Goal: Information Seeking & Learning: Learn about a topic

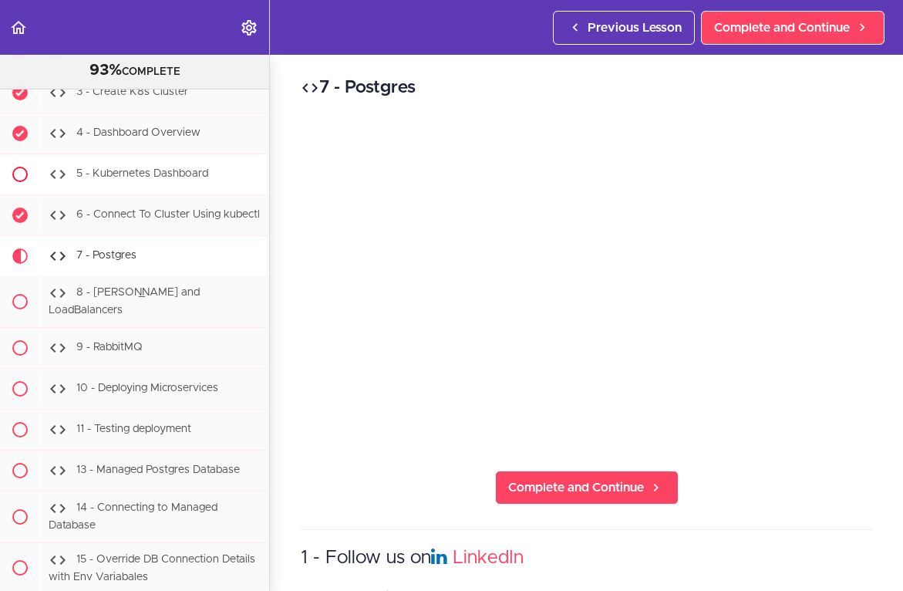
scroll to position [6638, 0]
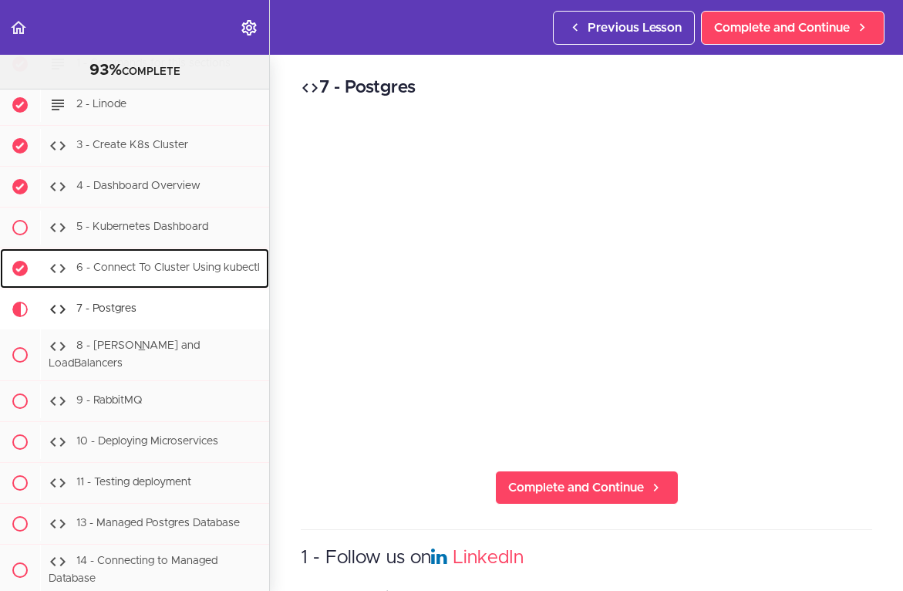
click at [128, 263] on span "6 - Connect To Cluster Using kubectl" at bounding box center [168, 268] width 184 height 11
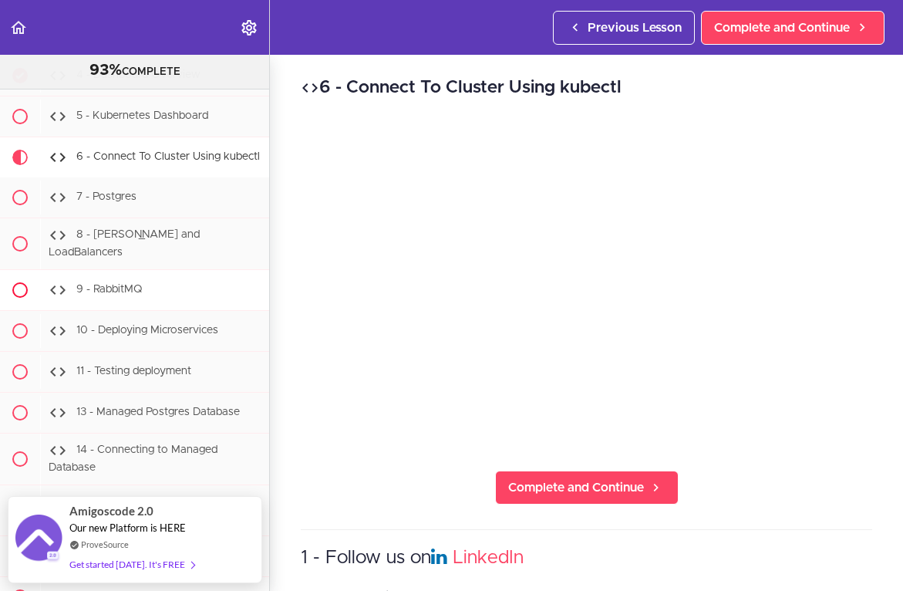
scroll to position [6662, 0]
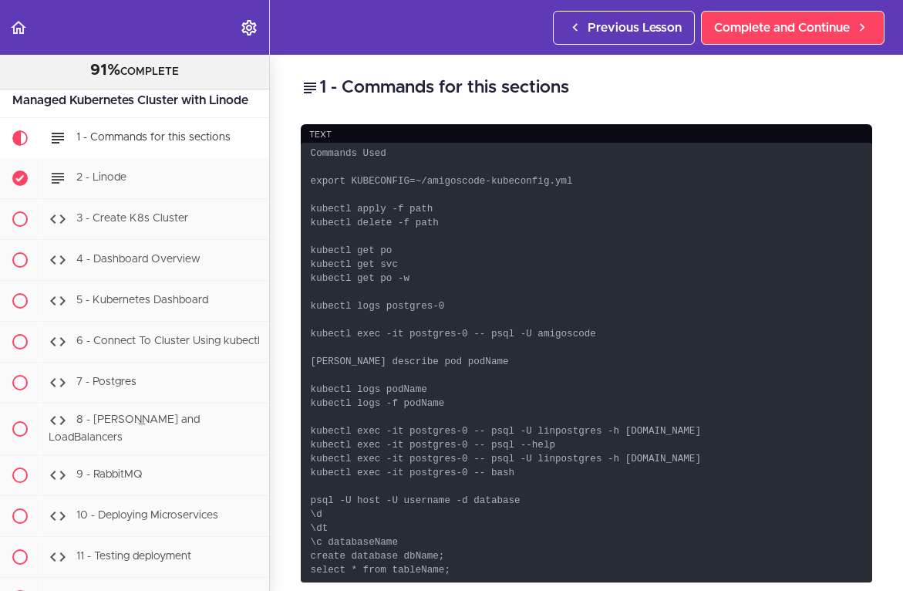
scroll to position [61, 0]
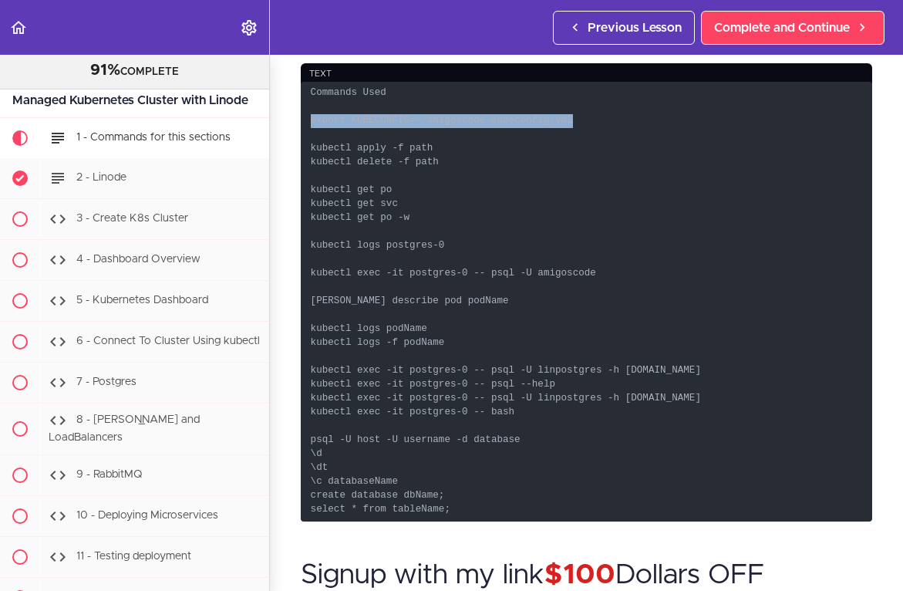
drag, startPoint x: 582, startPoint y: 121, endPoint x: 307, endPoint y: 122, distance: 274.6
click at [307, 122] on code "Commands Used export KUBECONFIG=~/amigoscode-kubeconfig.yml kubectl apply -f pa…" at bounding box center [586, 302] width 571 height 440
copy code "export KUBECONFIG=~/amigoscode-kubeconfig.yml"
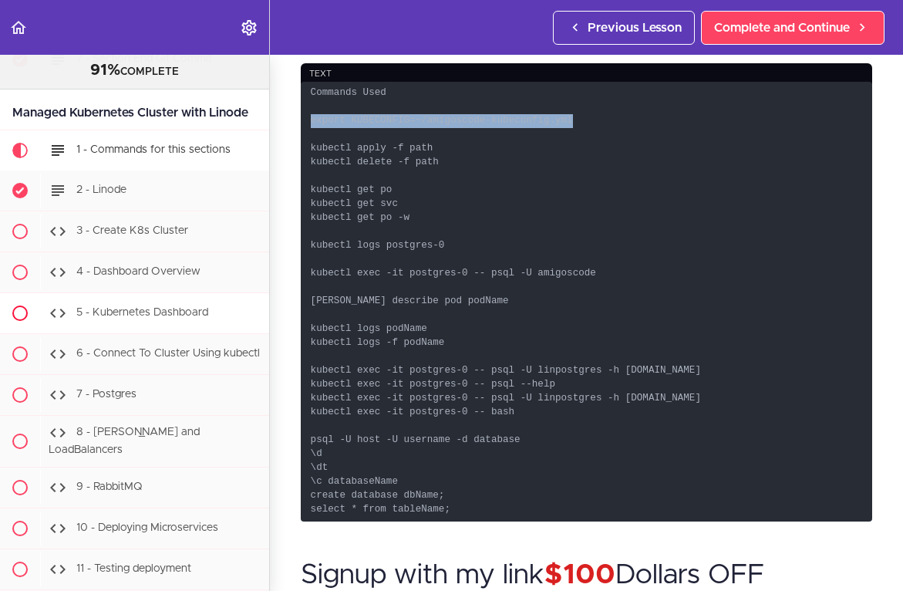
scroll to position [6552, 0]
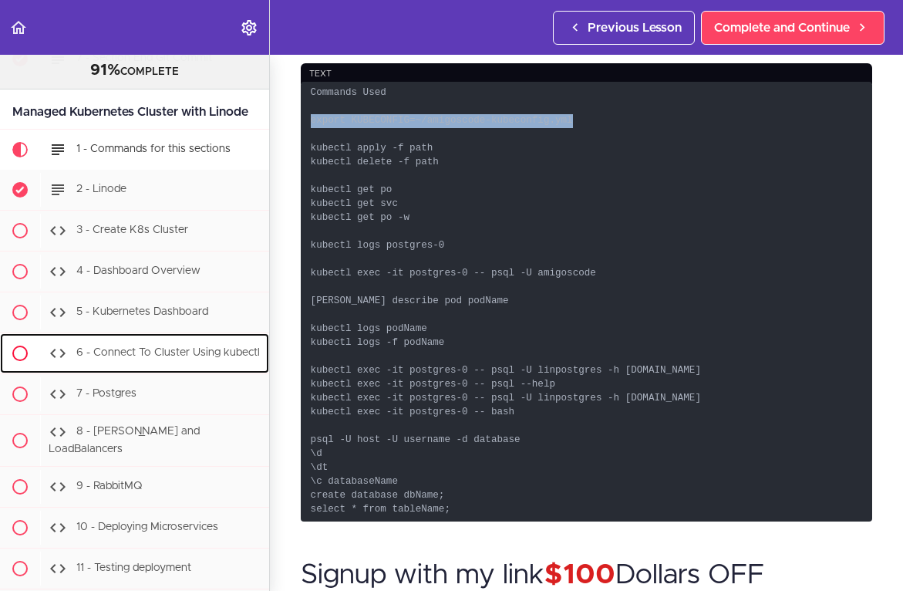
click at [177, 348] on span "6 - Connect To Cluster Using kubectl" at bounding box center [168, 353] width 184 height 11
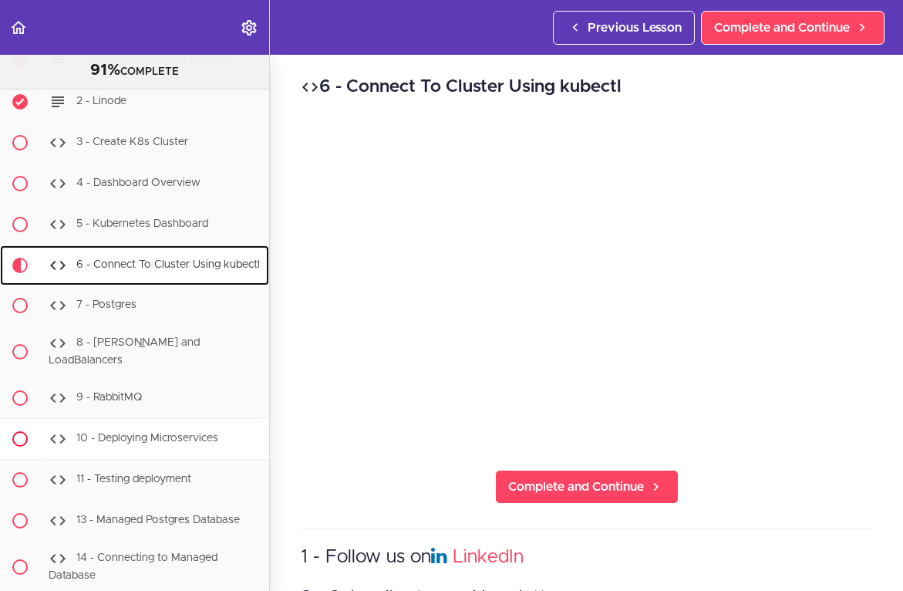
scroll to position [6749, 0]
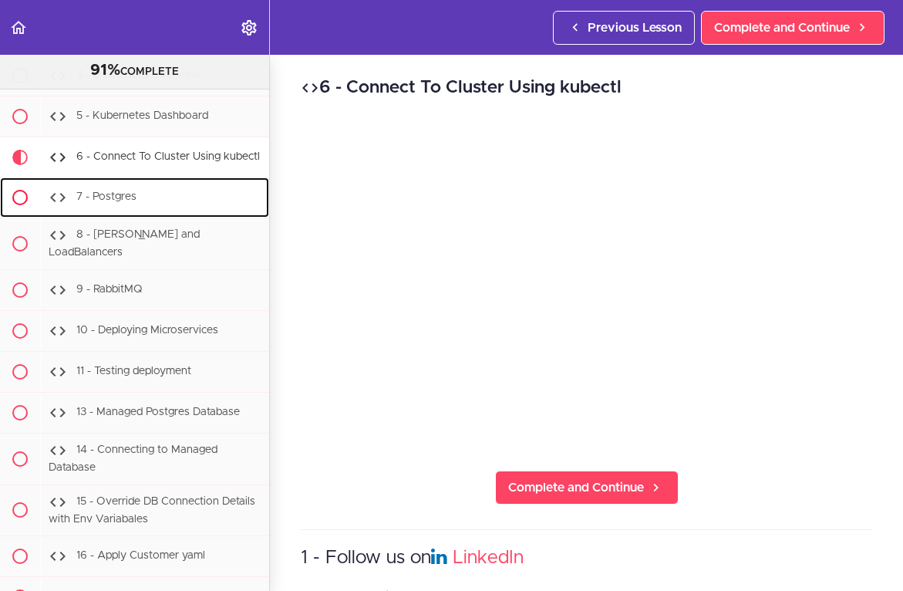
click at [113, 192] on span "7 - Postgres" at bounding box center [106, 197] width 60 height 11
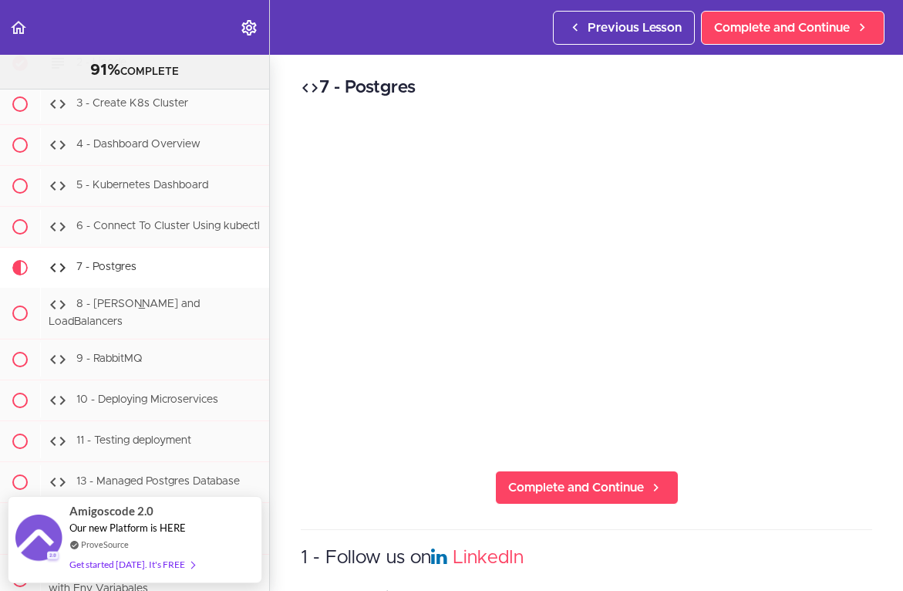
scroll to position [6666, 0]
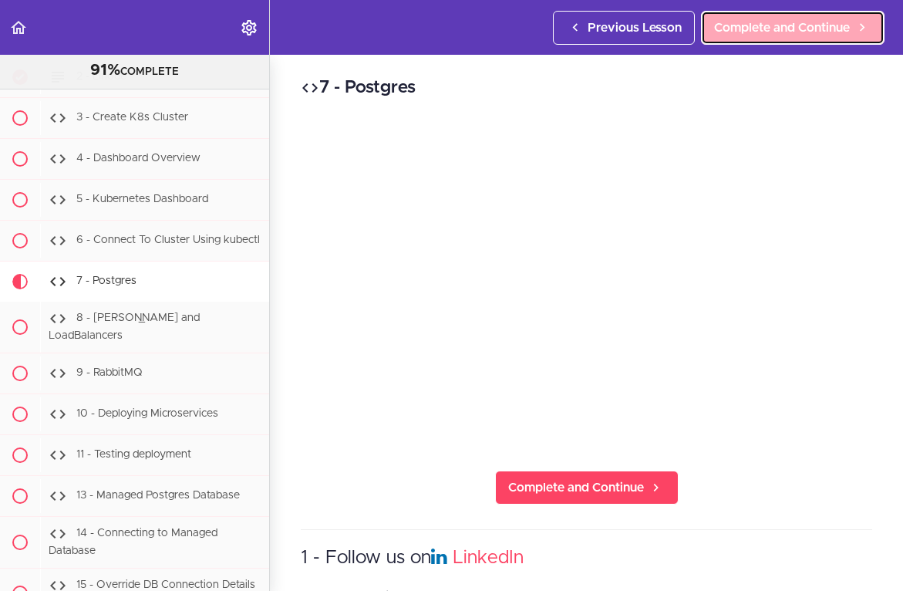
click at [767, 29] on span "Complete and Continue" at bounding box center [782, 28] width 136 height 19
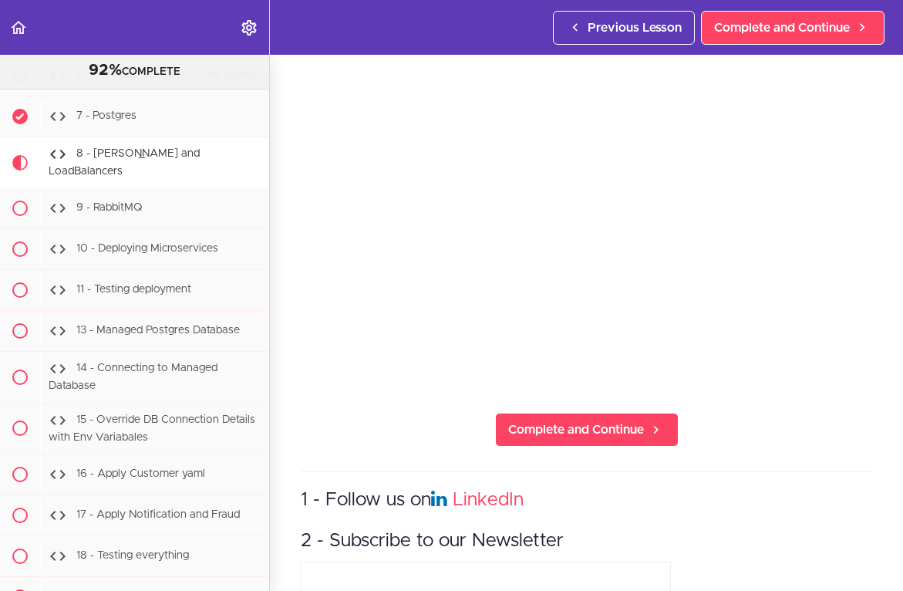
scroll to position [67, 0]
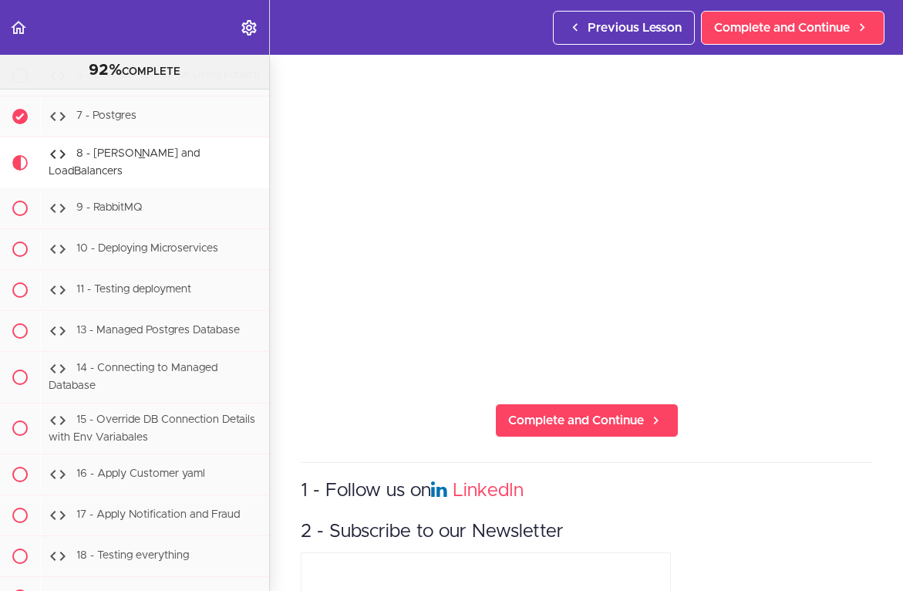
click at [478, 40] on header "Autoplay Autocomplete Previous Lesson Complete and Continue" at bounding box center [451, 27] width 903 height 55
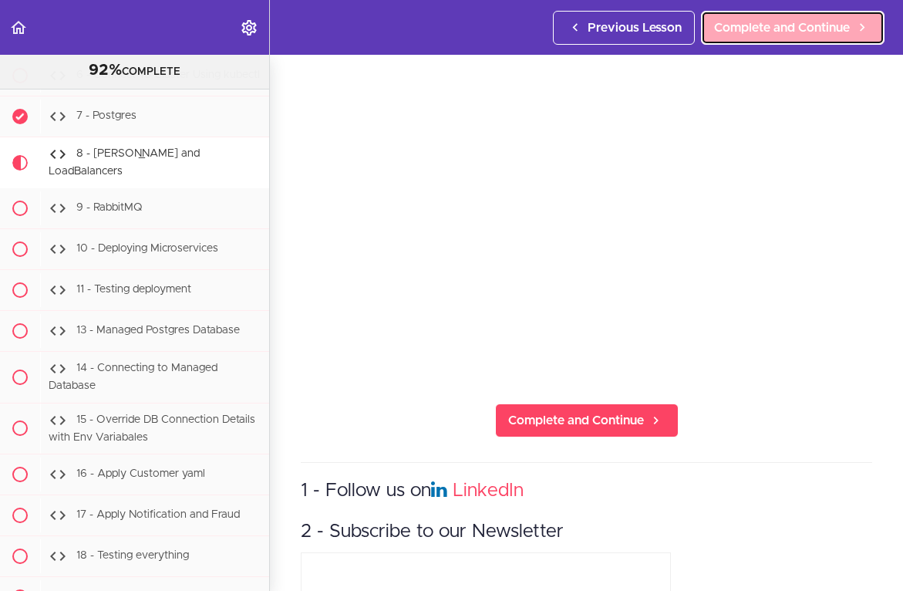
click at [739, 32] on span "Complete and Continue" at bounding box center [782, 28] width 136 height 19
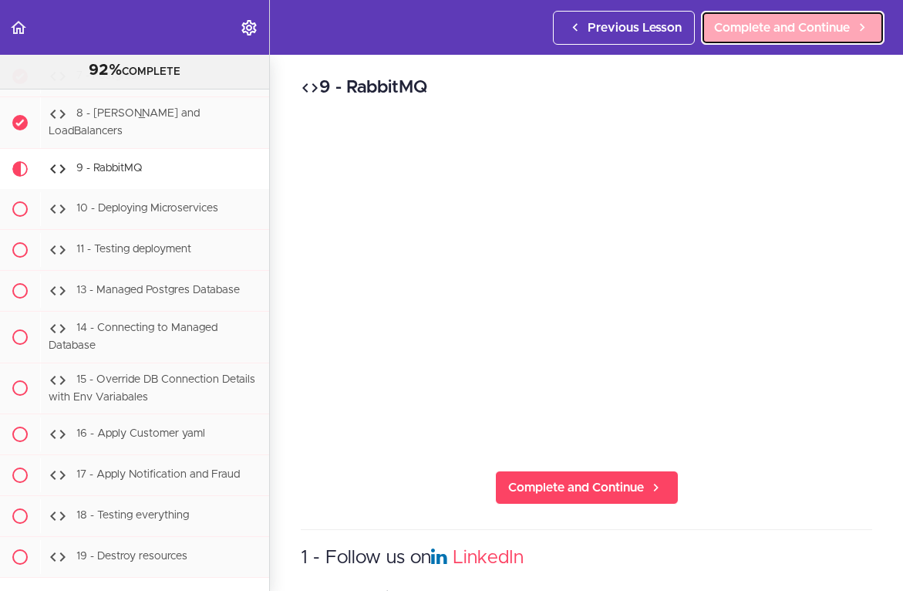
scroll to position [6872, 0]
click at [763, 27] on span "Complete and Continue" at bounding box center [782, 28] width 136 height 19
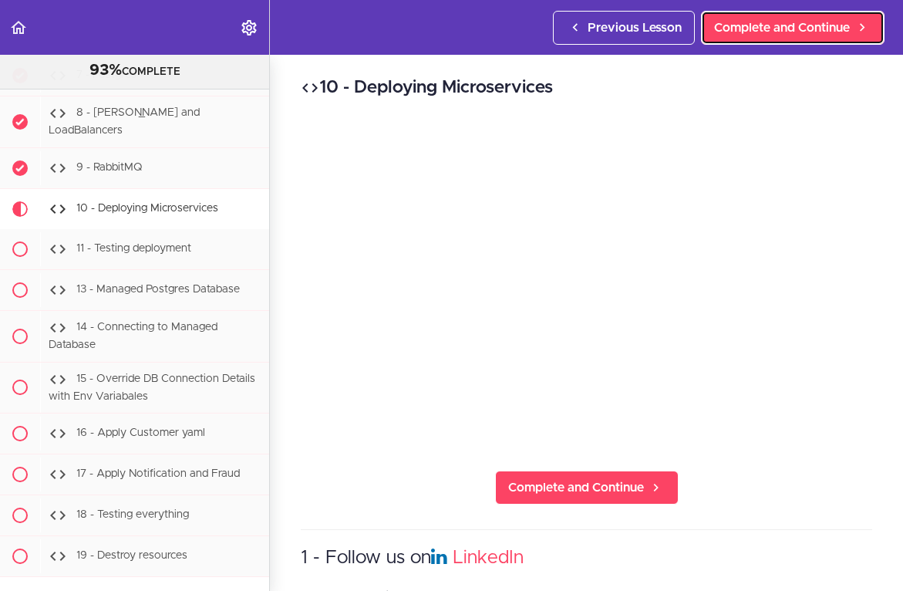
scroll to position [6913, 0]
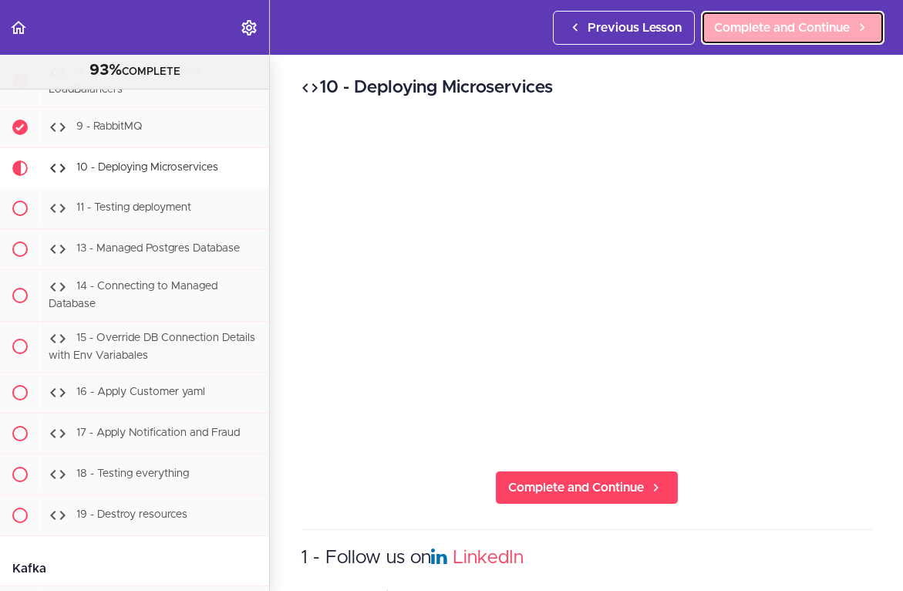
click at [745, 29] on span "Complete and Continue" at bounding box center [782, 28] width 136 height 19
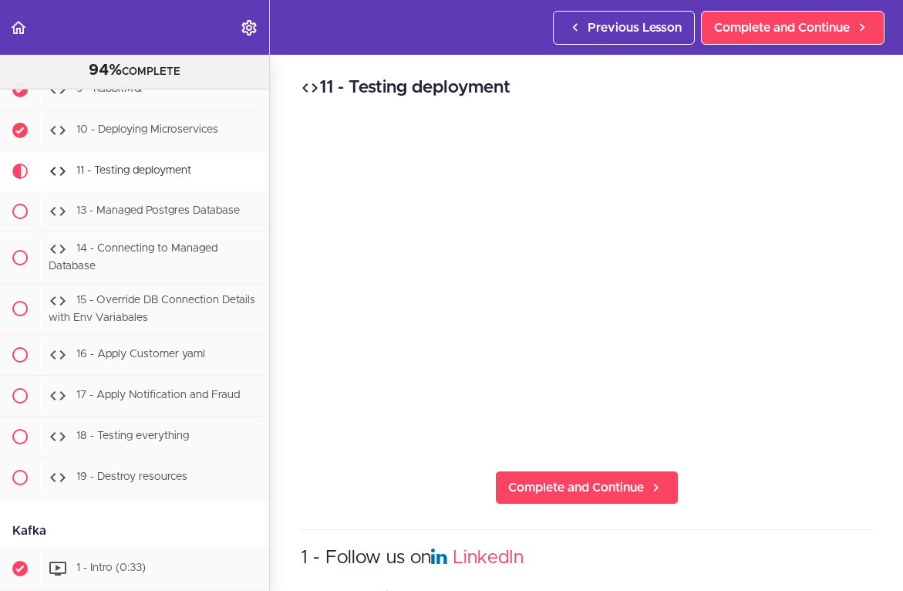
scroll to position [6953, 0]
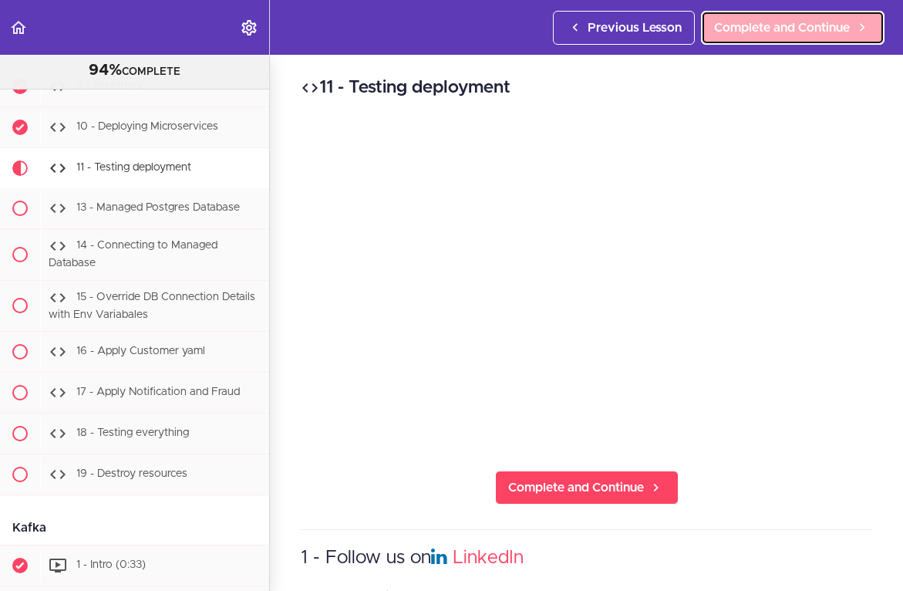
click at [768, 42] on link "Complete and Continue" at bounding box center [793, 28] width 184 height 34
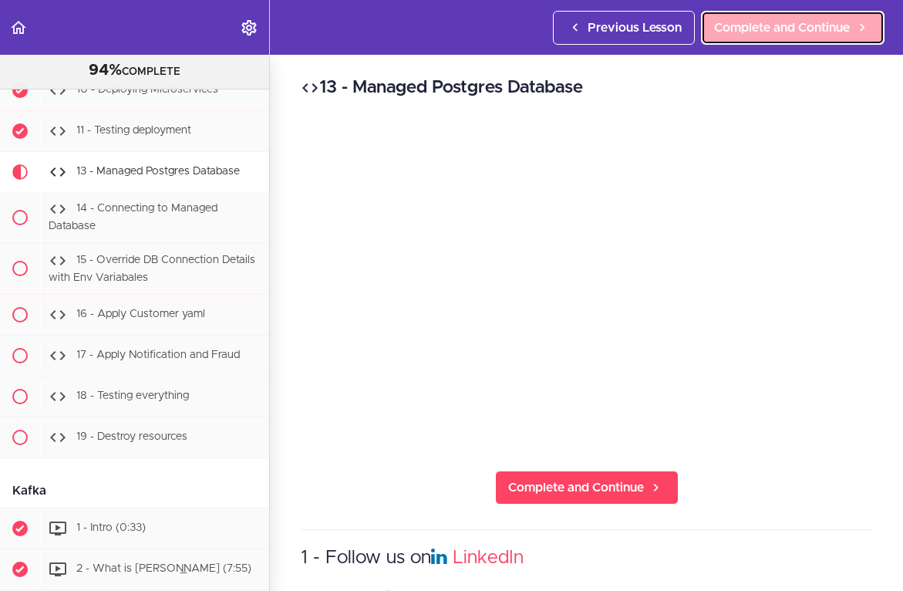
scroll to position [6994, 0]
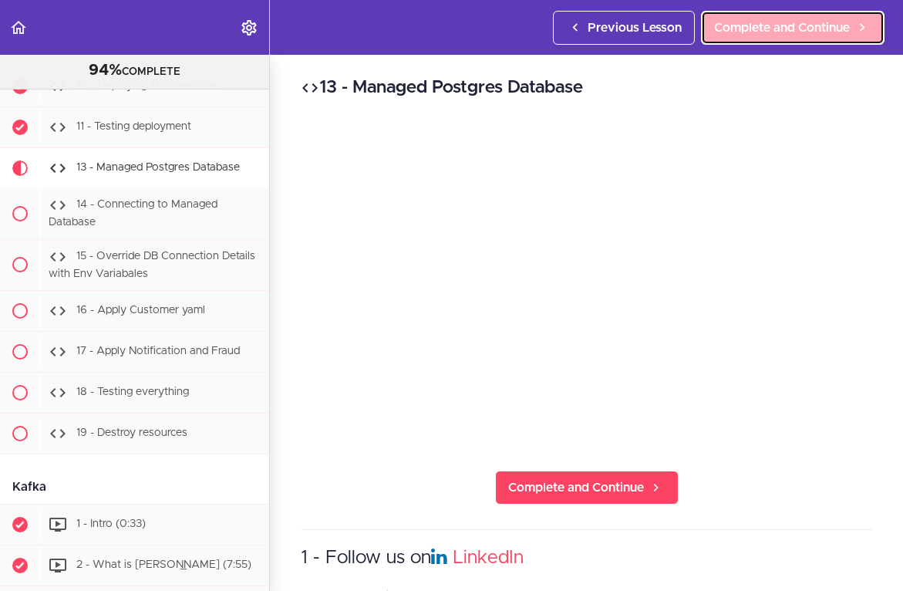
click at [739, 24] on span "Complete and Continue" at bounding box center [782, 28] width 136 height 19
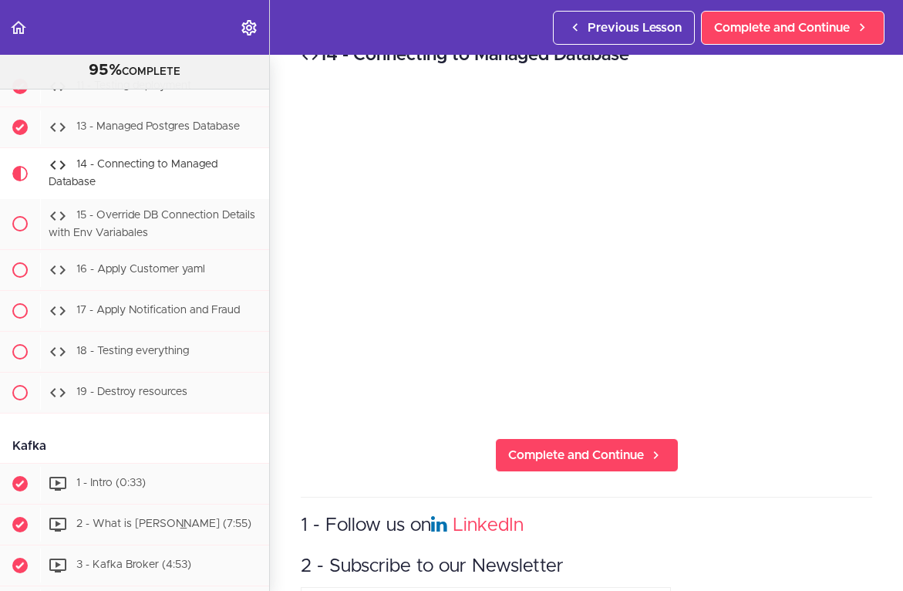
scroll to position [25, 0]
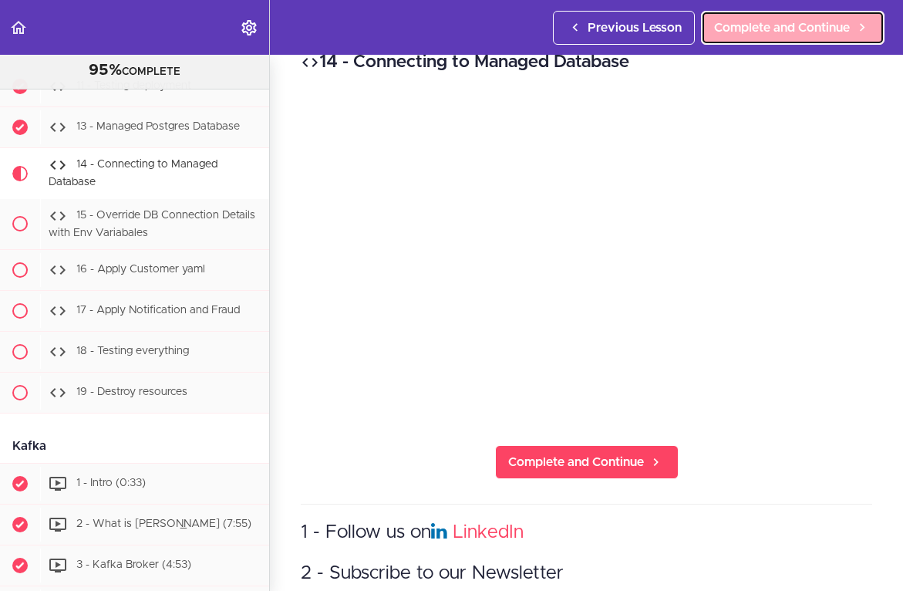
click at [735, 32] on span "Complete and Continue" at bounding box center [782, 28] width 136 height 19
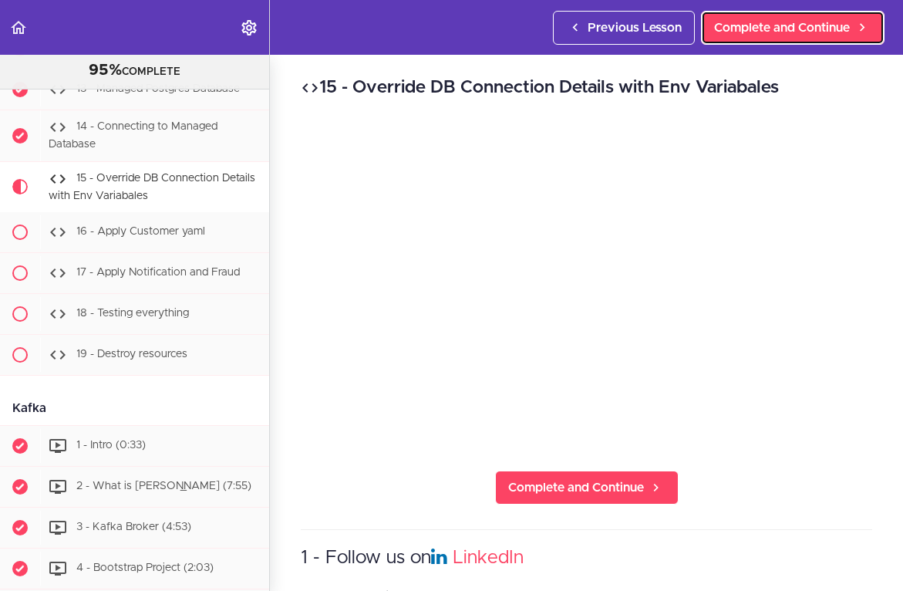
scroll to position [7086, 0]
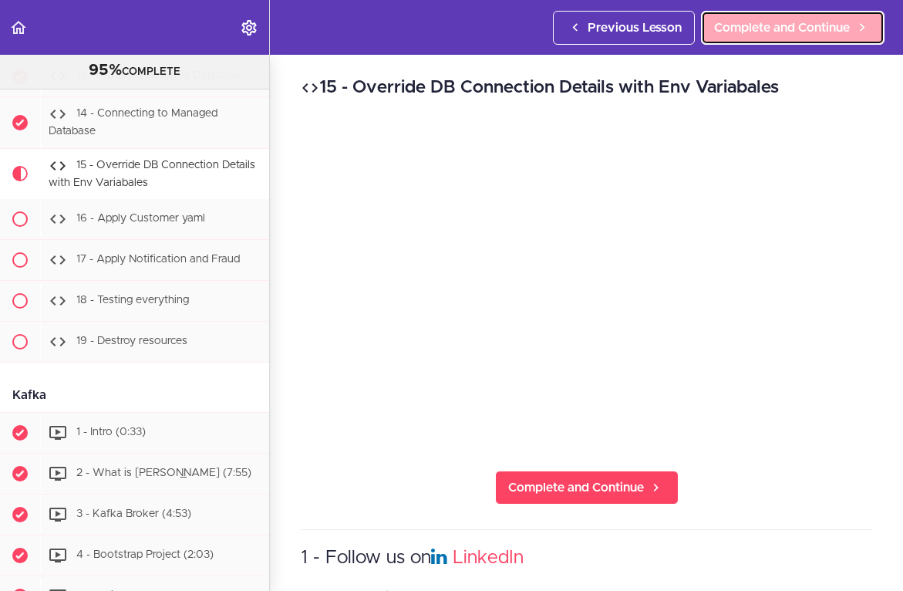
click at [732, 30] on span "Complete and Continue" at bounding box center [782, 28] width 136 height 19
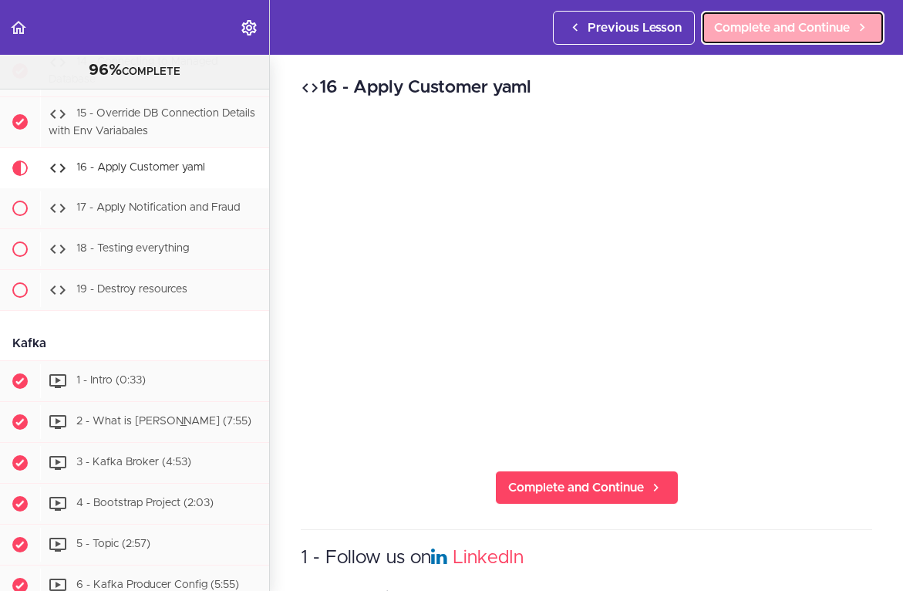
click at [777, 30] on span "Complete and Continue" at bounding box center [782, 28] width 136 height 19
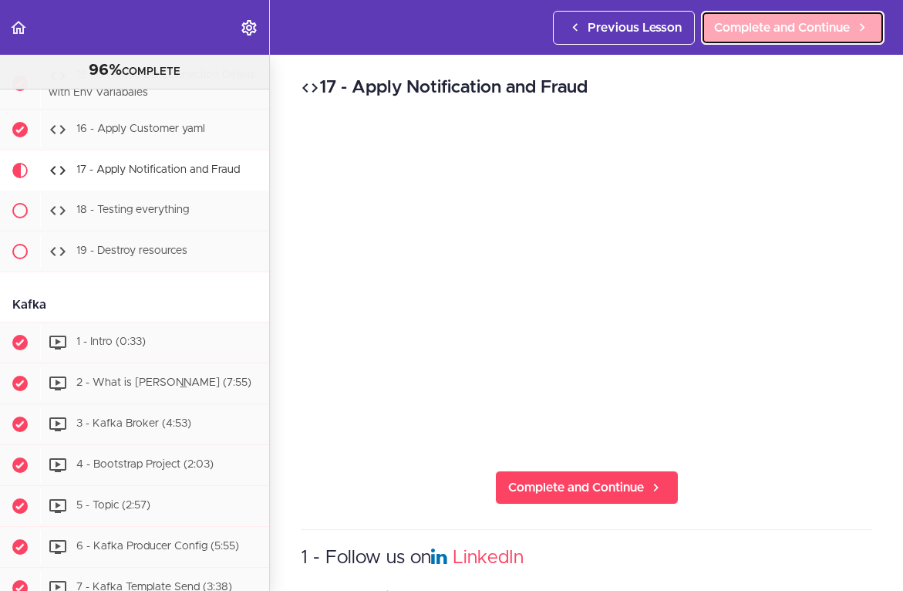
scroll to position [7179, 0]
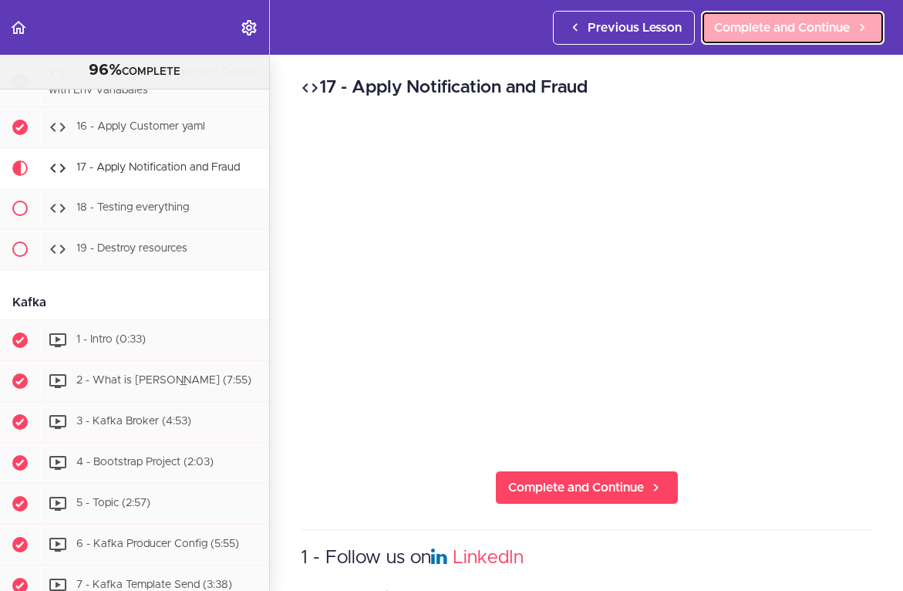
click at [783, 20] on span "Complete and Continue" at bounding box center [782, 28] width 136 height 19
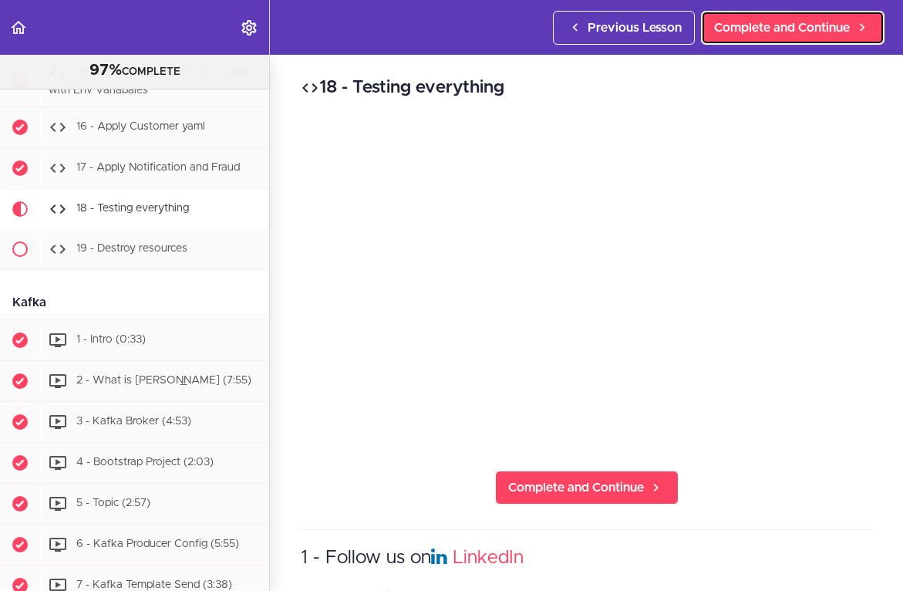
scroll to position [7220, 0]
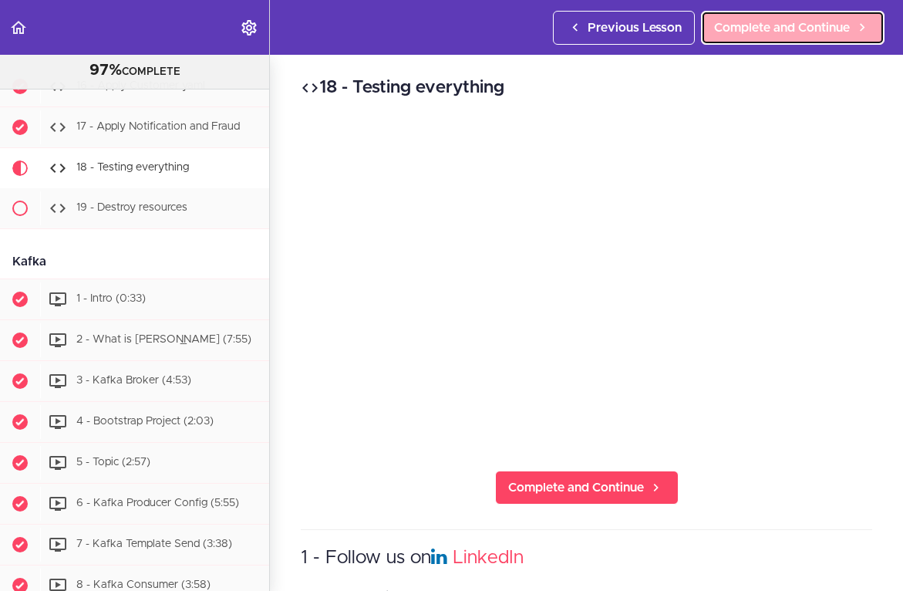
click at [773, 24] on span "Complete and Continue" at bounding box center [782, 28] width 136 height 19
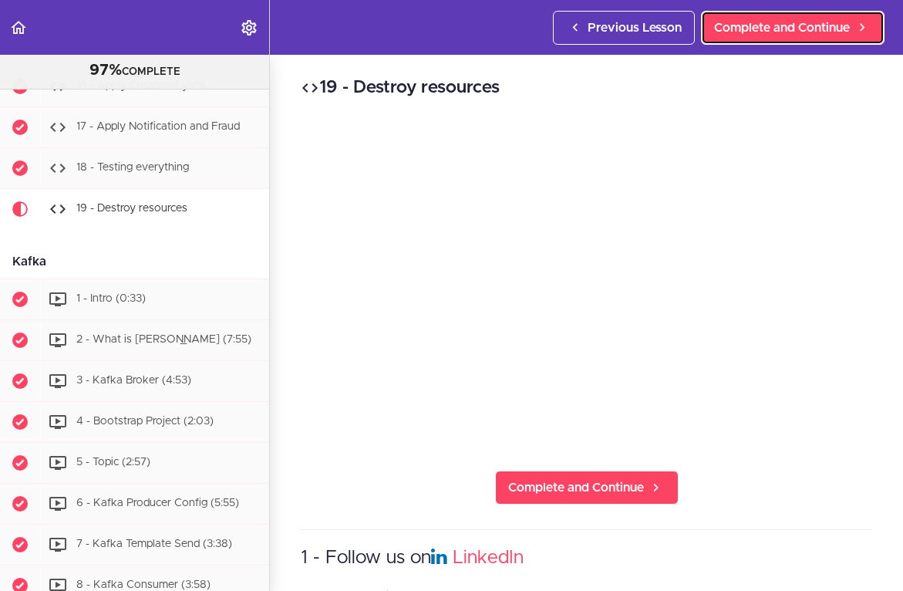
scroll to position [7260, 0]
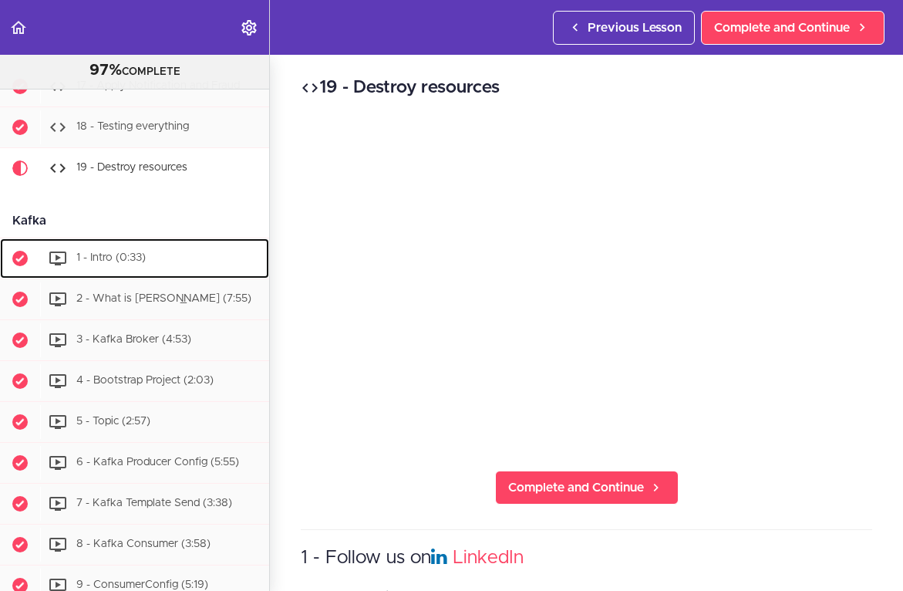
click at [128, 253] on span "1 - Intro (0:33)" at bounding box center [110, 258] width 69 height 11
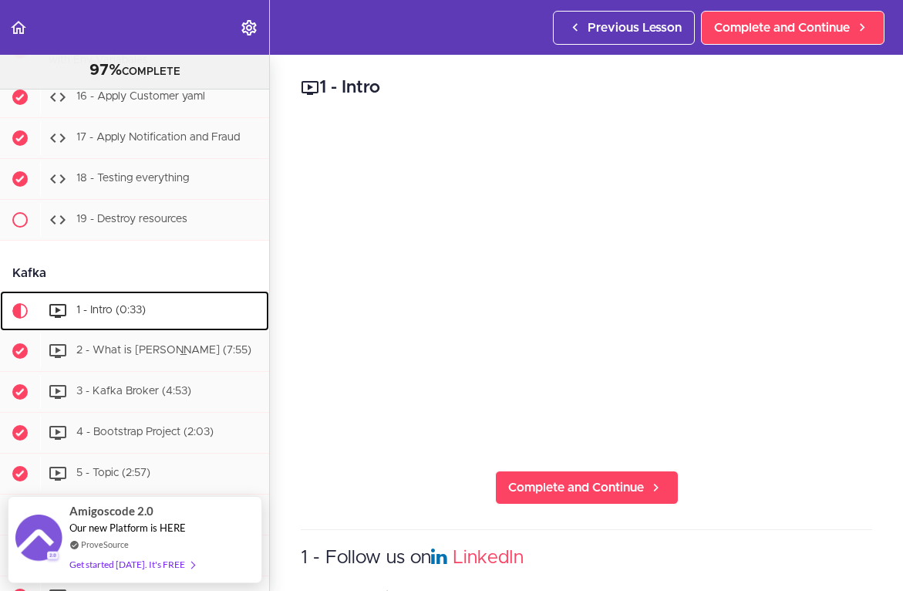
scroll to position [7208, 0]
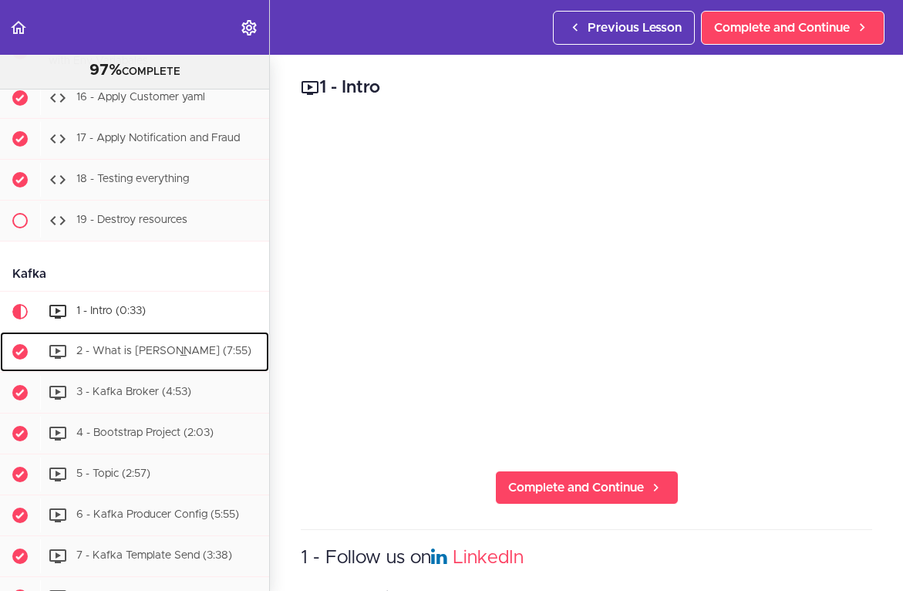
click at [139, 346] on span "2 - What is [PERSON_NAME] (7:55)" at bounding box center [163, 351] width 175 height 11
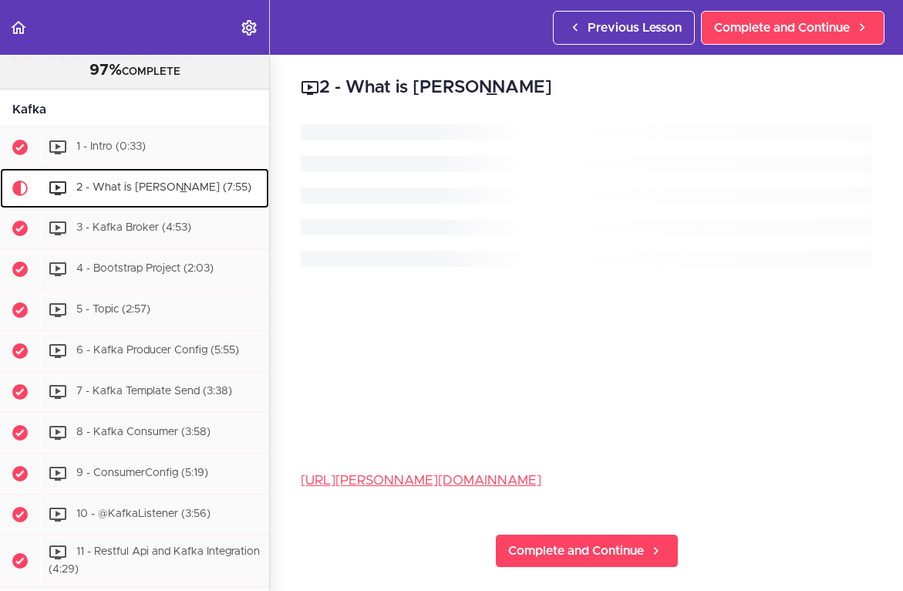
scroll to position [7392, 0]
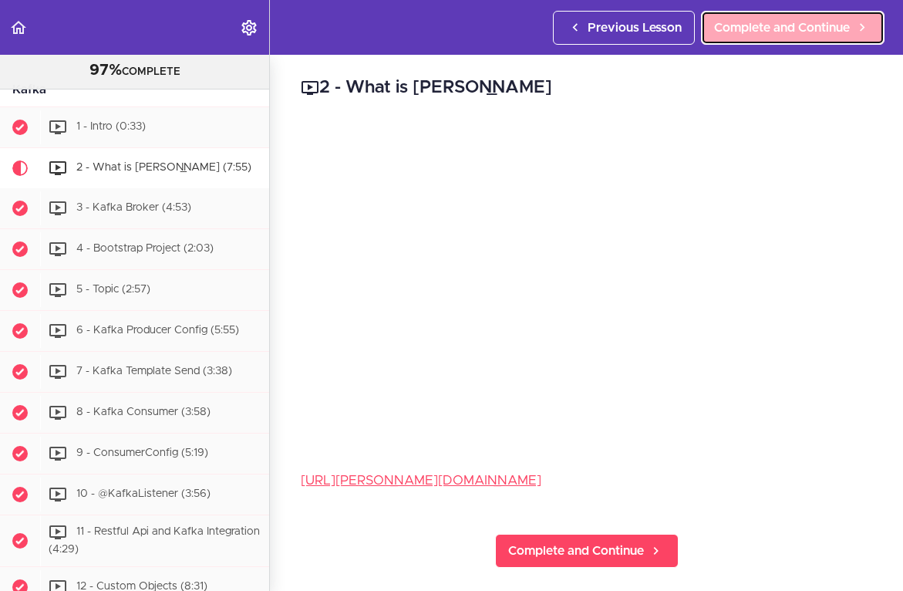
click at [780, 32] on span "Complete and Continue" at bounding box center [782, 28] width 136 height 19
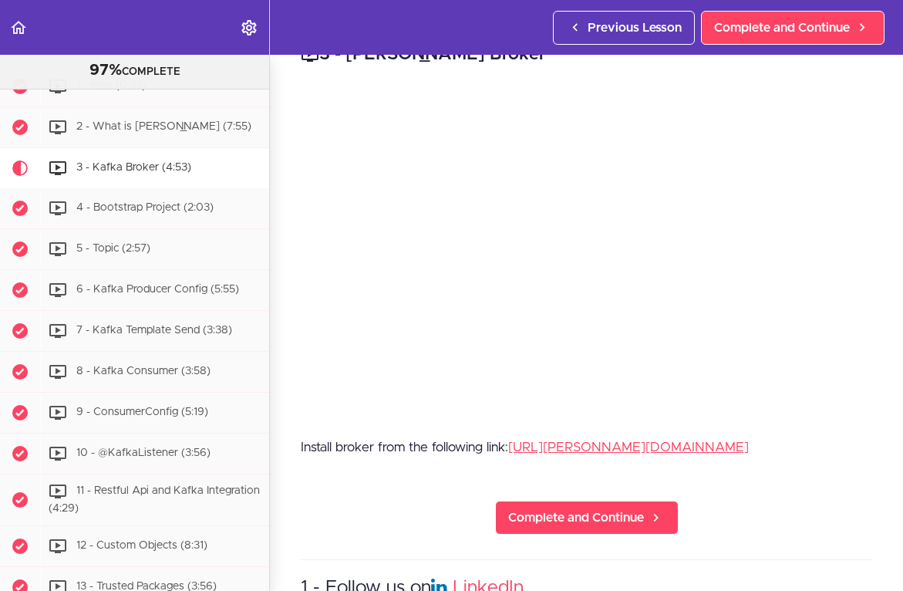
scroll to position [52, 0]
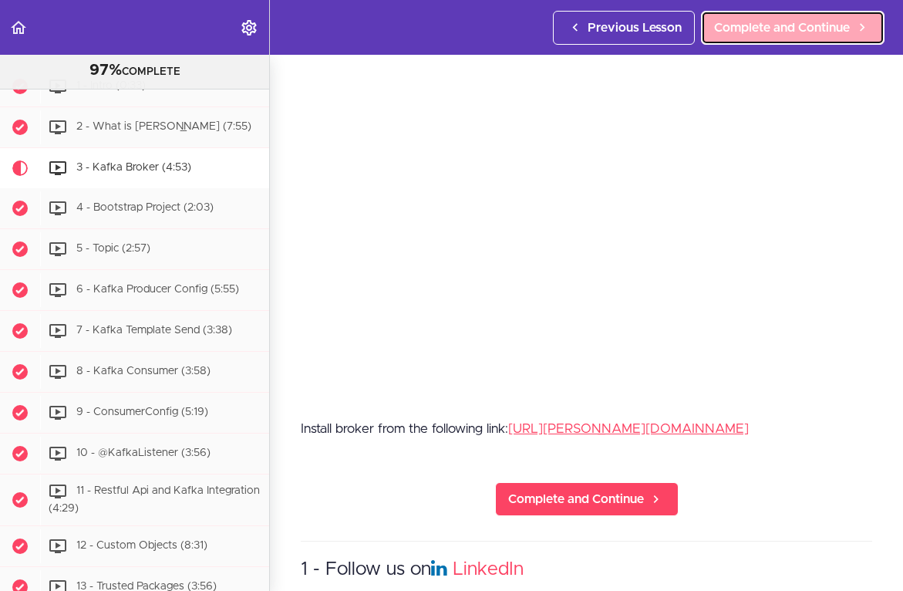
click at [757, 22] on span "Complete and Continue" at bounding box center [782, 28] width 136 height 19
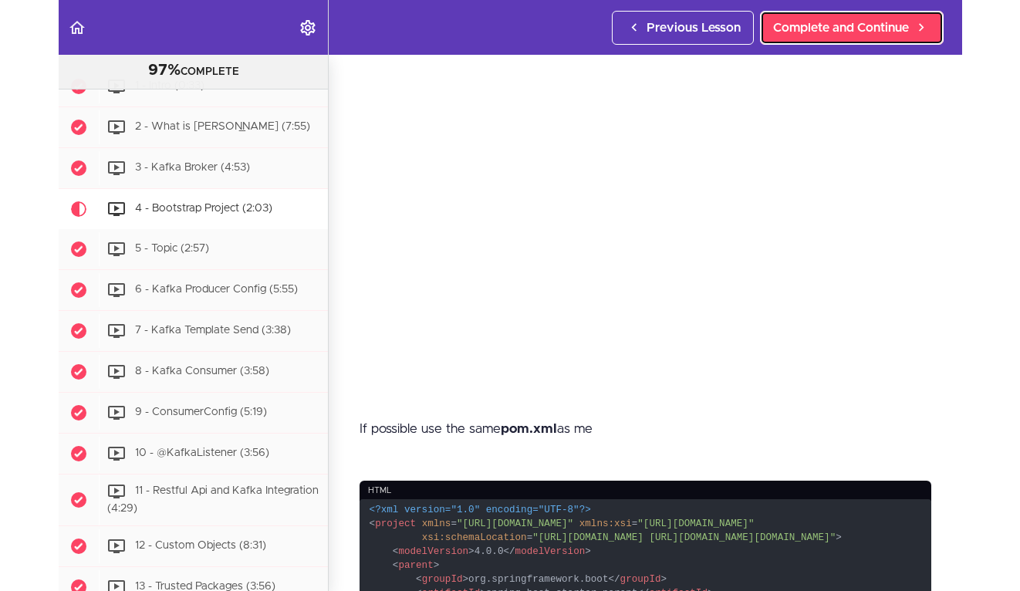
scroll to position [7474, 0]
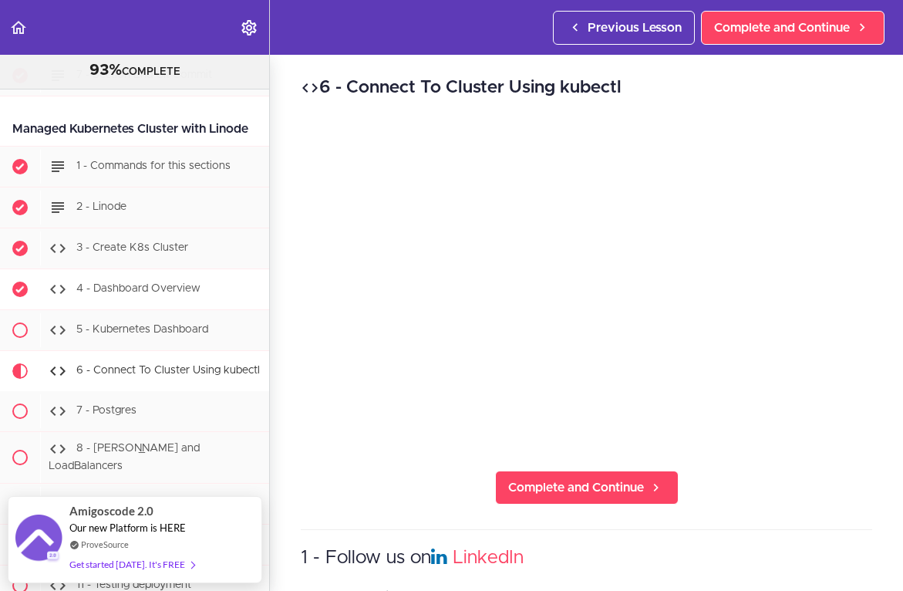
scroll to position [6535, 0]
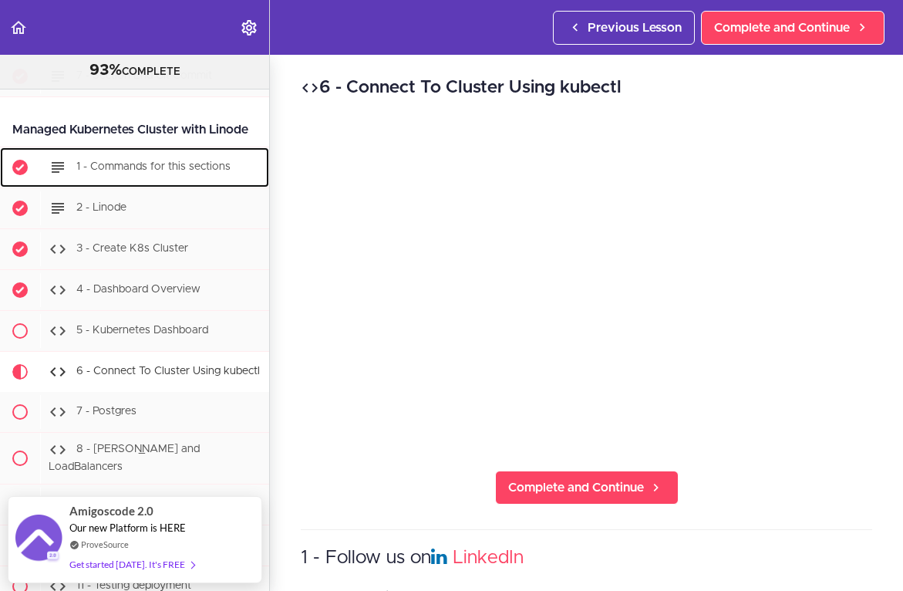
click at [119, 162] on span "1 - Commands for this sections" at bounding box center [153, 167] width 154 height 11
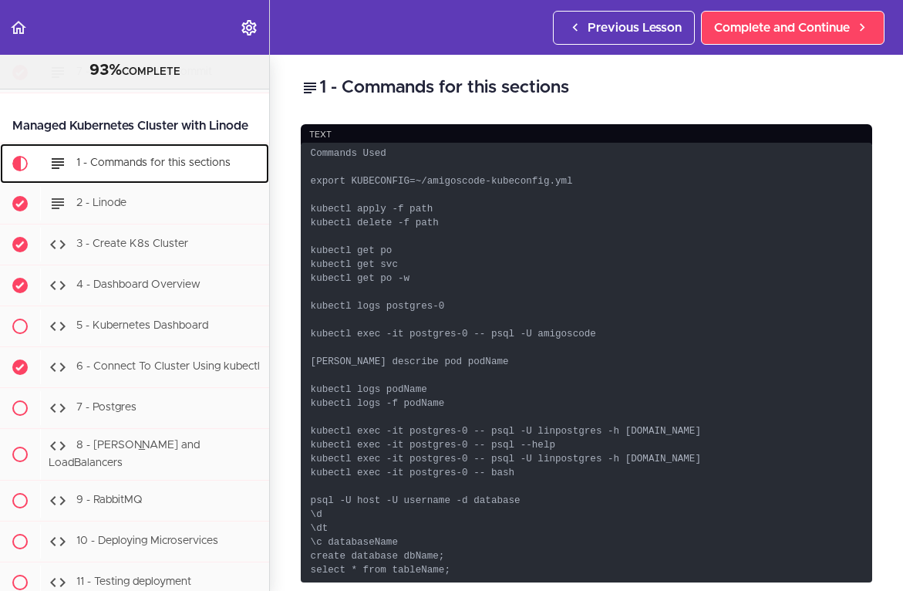
scroll to position [6545, 0]
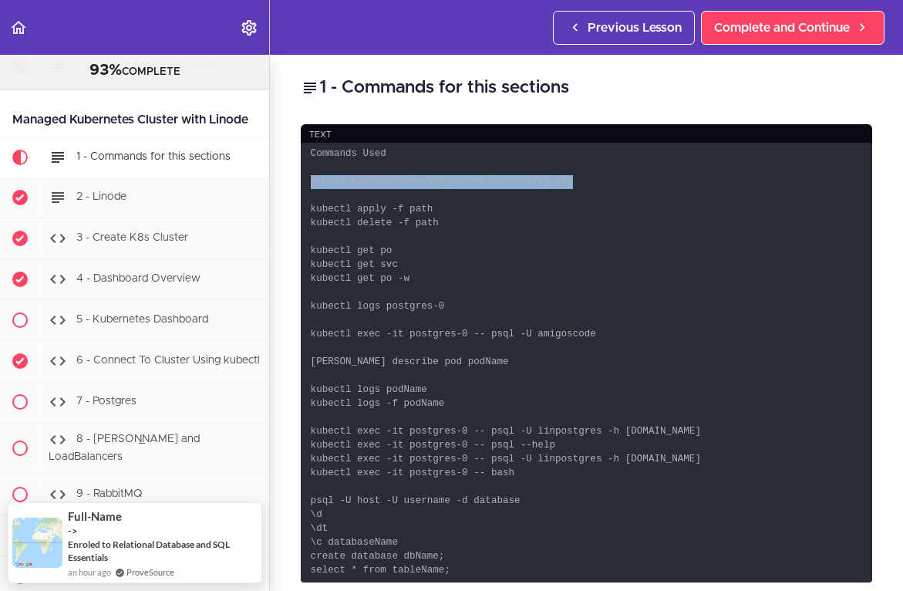
drag, startPoint x: 582, startPoint y: 180, endPoint x: 313, endPoint y: 182, distance: 268.4
click at [312, 182] on code "Commands Used export KUBECONFIG=~/amigoscode-kubeconfig.yml kubectl apply -f pa…" at bounding box center [586, 363] width 571 height 440
copy code "export KUBECONFIG=~/amigoscode-kubeconfig.yml"
